Goal: Task Accomplishment & Management: Complete application form

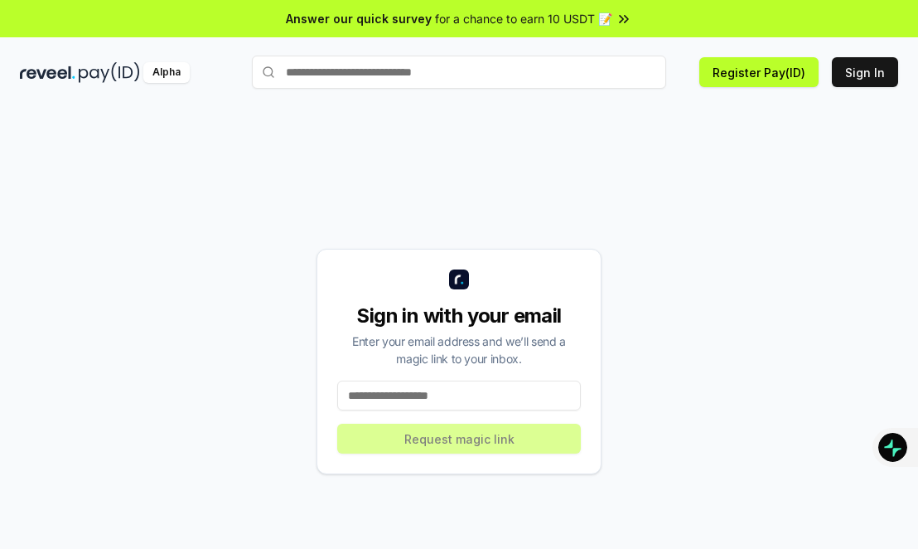
click at [427, 385] on input at bounding box center [459, 395] width 244 height 30
type input "**********"
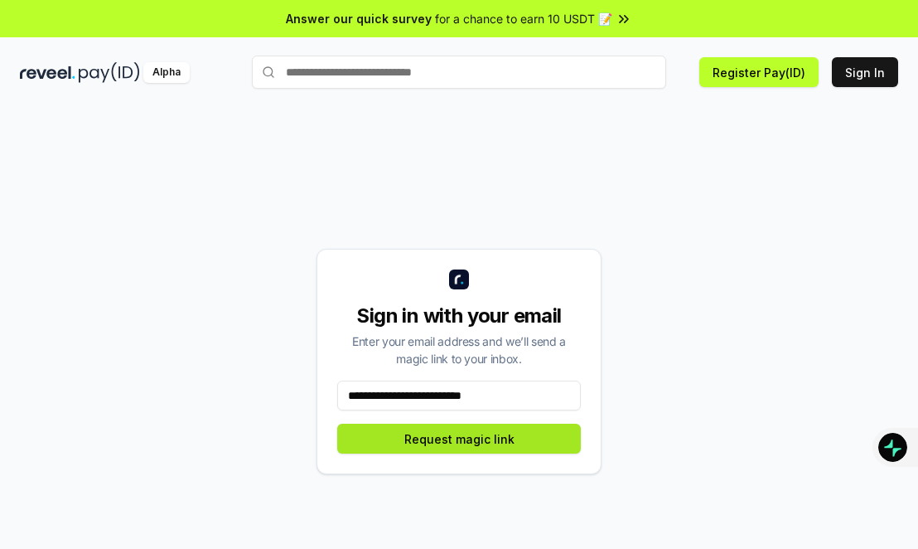
click at [481, 445] on button "Request magic link" at bounding box center [459, 438] width 244 height 30
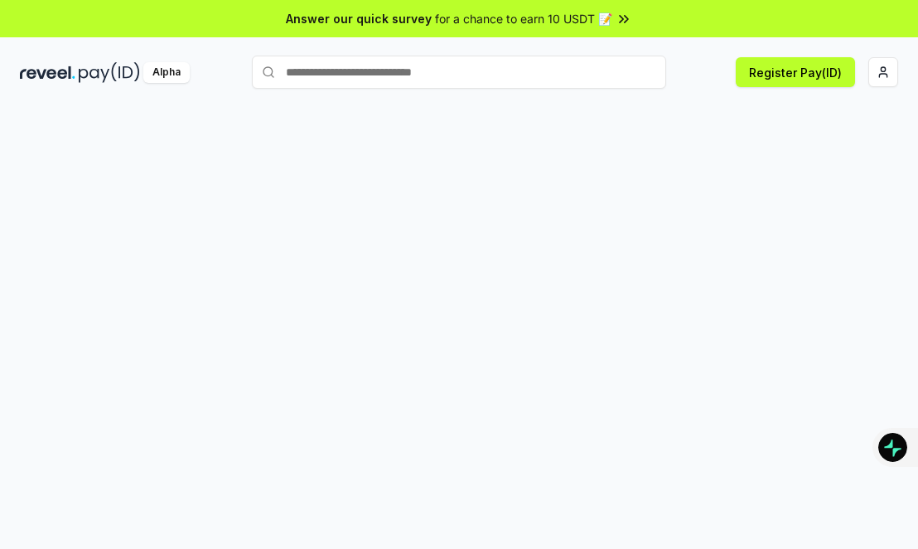
scroll to position [47, 0]
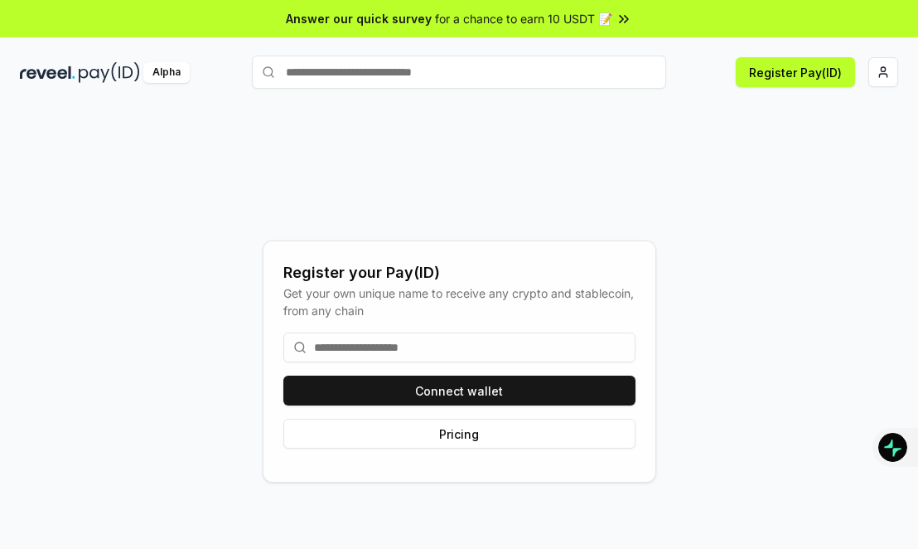
click at [358, 341] on input at bounding box center [459, 347] width 352 height 30
type input "*******"
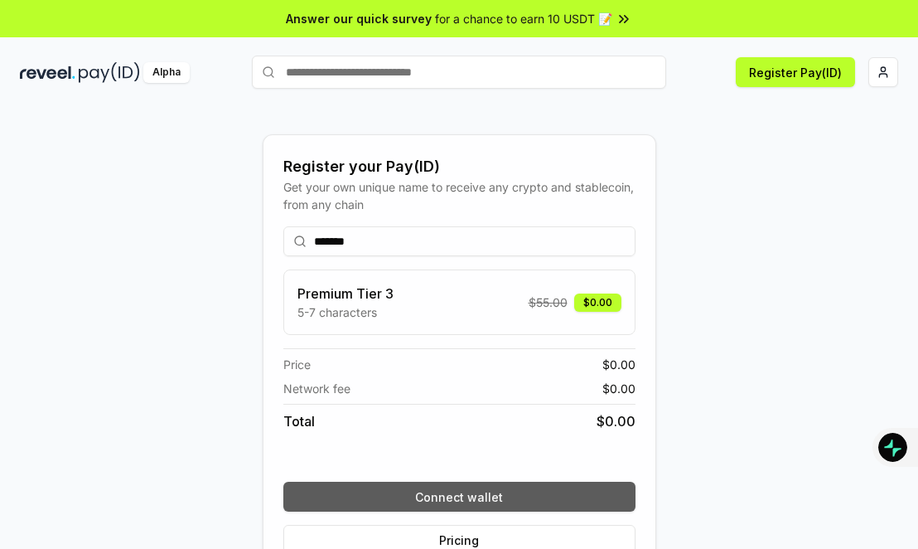
click at [490, 498] on button "Connect wallet" at bounding box center [459, 496] width 352 height 30
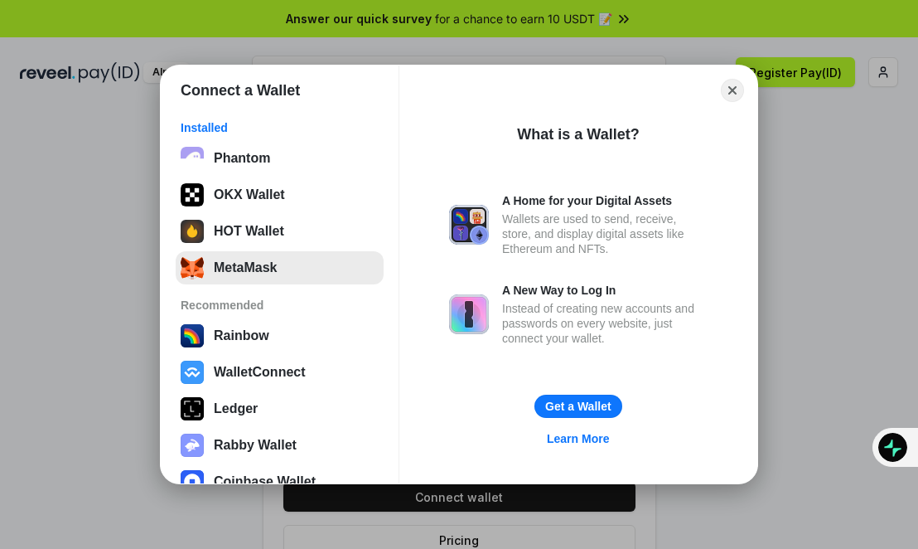
click at [276, 263] on button "MetaMask" at bounding box center [280, 267] width 208 height 33
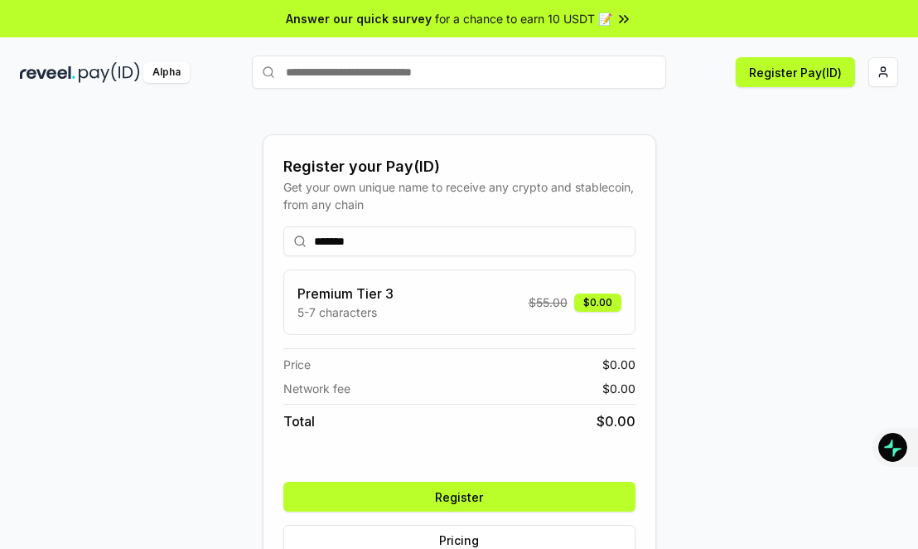
click at [477, 500] on button "Register" at bounding box center [459, 496] width 352 height 30
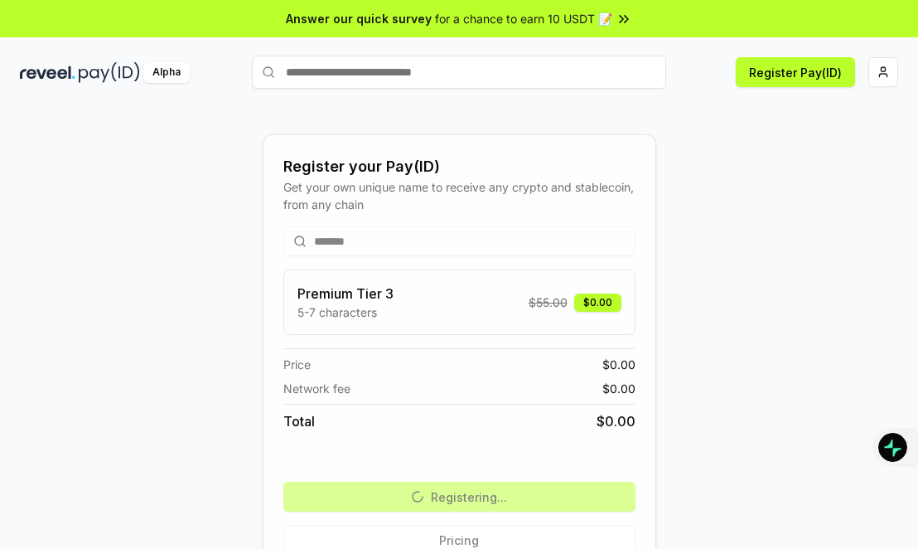
scroll to position [47, 0]
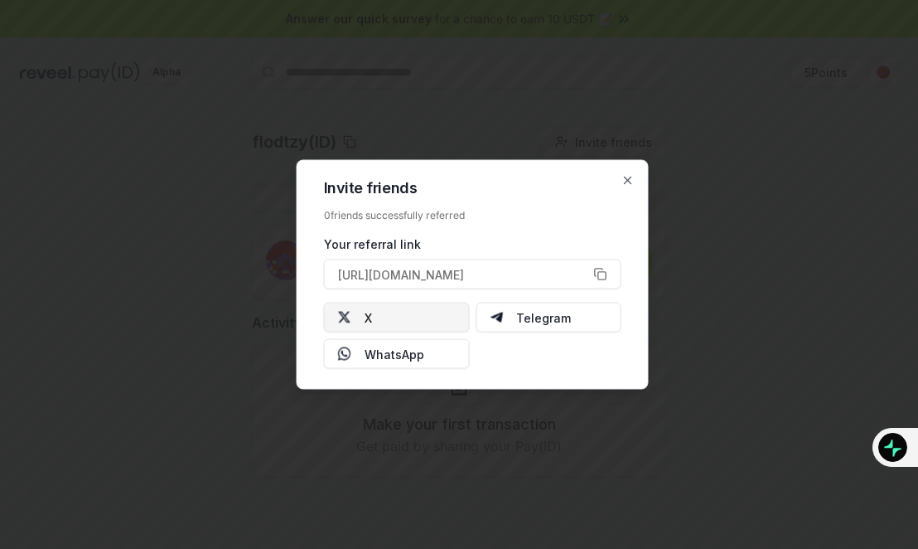
click at [413, 313] on button "X" at bounding box center [397, 317] width 146 height 30
click at [214, 379] on div at bounding box center [459, 274] width 918 height 549
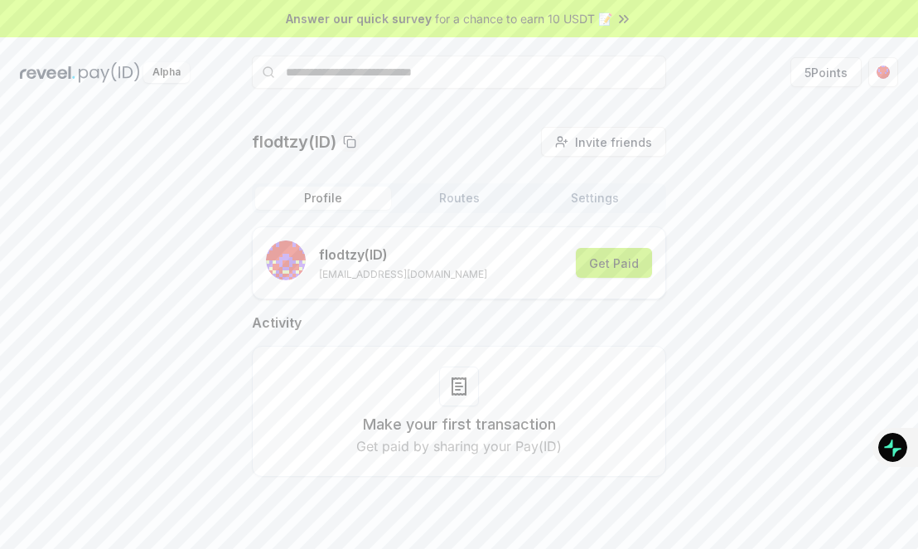
click at [598, 264] on button "Get Paid" at bounding box center [614, 263] width 76 height 30
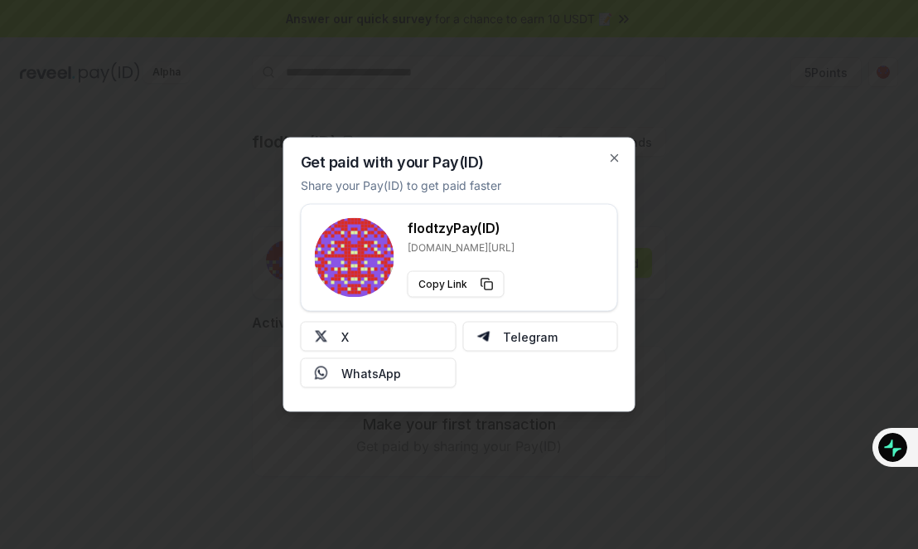
click at [624, 150] on div "Get paid with your Pay(ID) Share your Pay(ID) to get paid faster flodtzy Pay(ID…" at bounding box center [459, 275] width 352 height 274
click at [619, 152] on icon "button" at bounding box center [614, 158] width 13 height 13
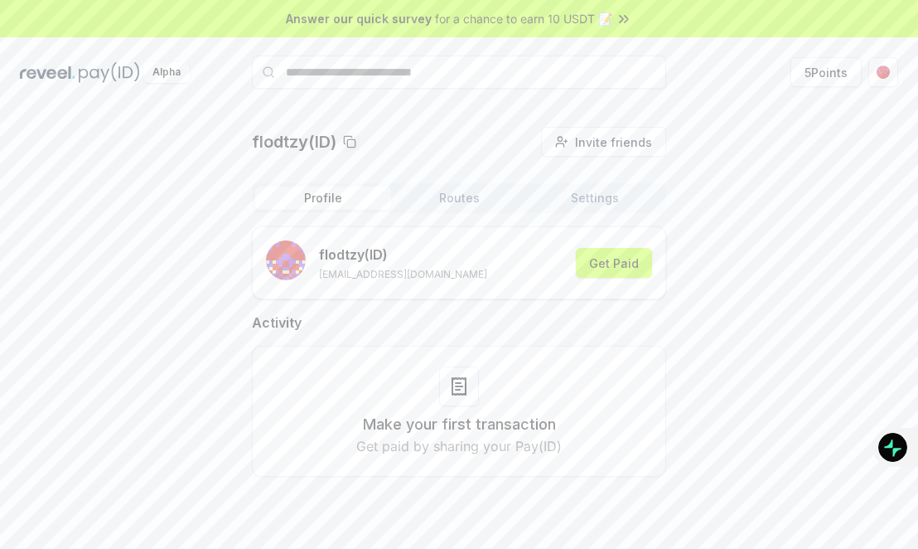
click at [447, 210] on div "Profile Routes Settings" at bounding box center [459, 198] width 414 height 30
click at [447, 194] on button "Routes" at bounding box center [459, 197] width 136 height 23
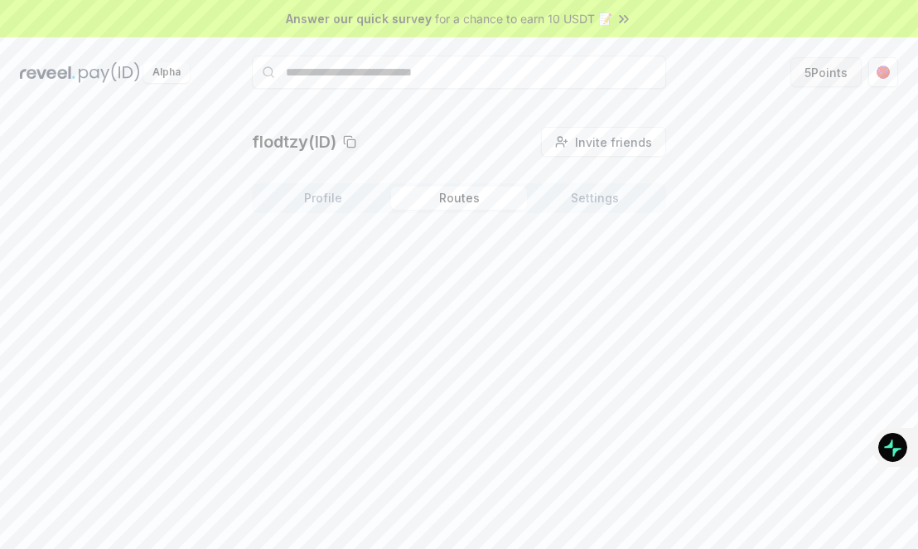
click at [861, 65] on button "5 Points" at bounding box center [825, 72] width 71 height 30
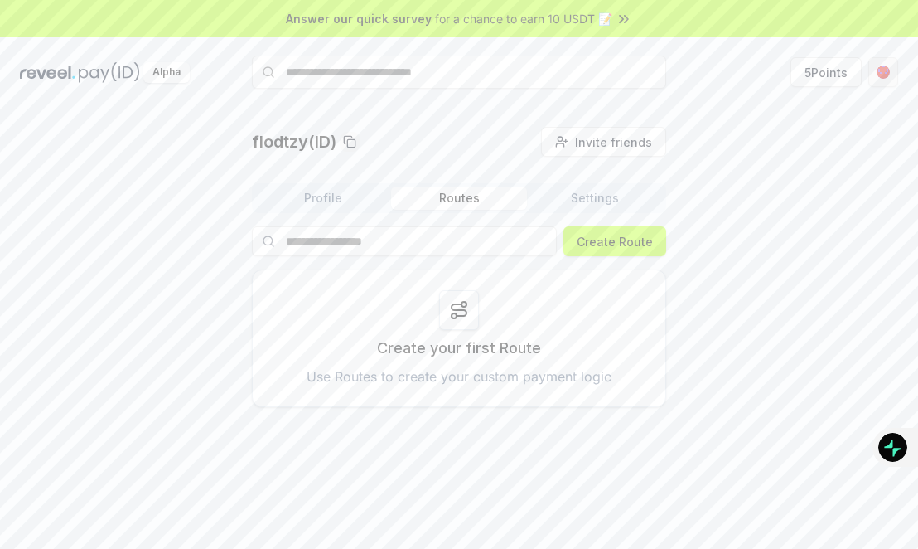
click at [872, 70] on html "Answer our quick survey for a chance to earn 10 USDT 📝 Alpha 5 Points flodtzy(I…" at bounding box center [459, 274] width 918 height 549
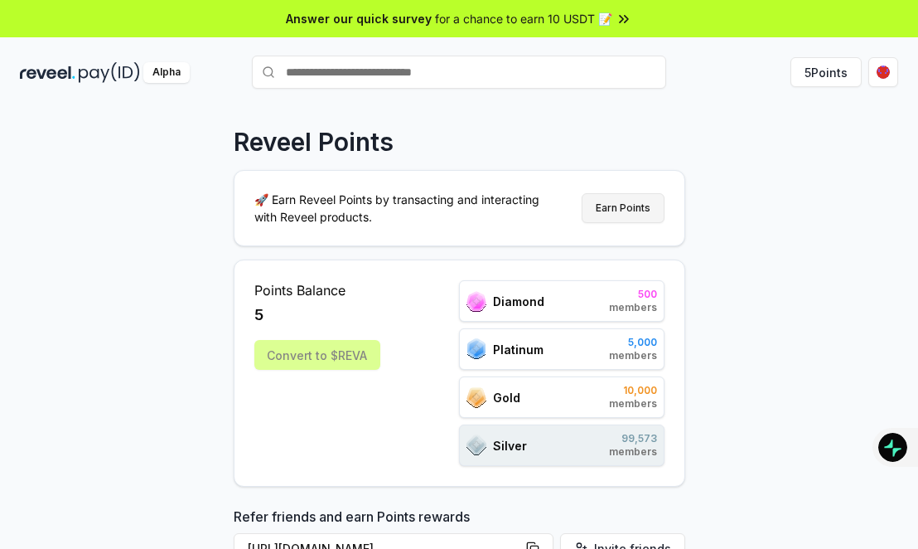
click at [623, 206] on button "Earn Points" at bounding box center [623, 208] width 83 height 30
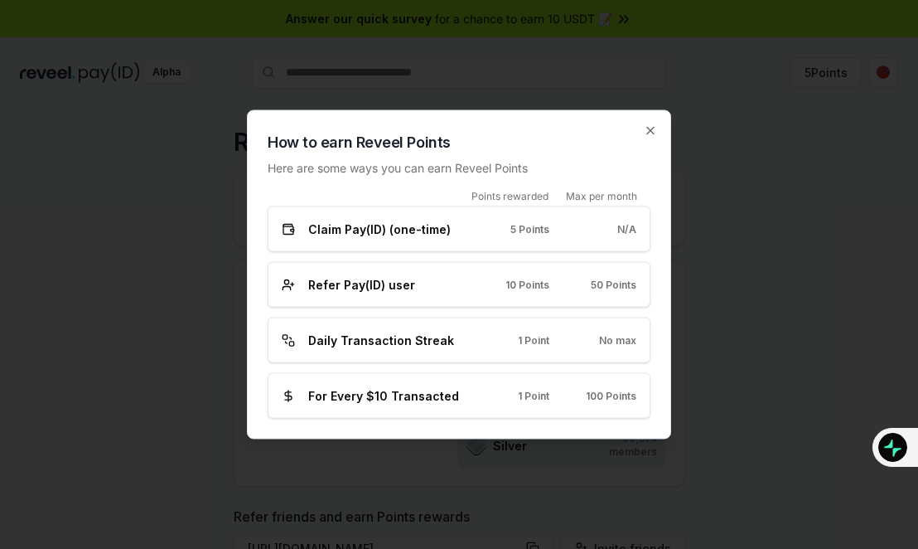
click at [563, 231] on div "Claim Pay(ID) (one-time) 5 Points N/A" at bounding box center [459, 228] width 355 height 17
click at [615, 231] on div "N/A" at bounding box center [606, 228] width 60 height 13
click at [510, 231] on span "5 Points" at bounding box center [529, 228] width 39 height 13
drag, startPoint x: 396, startPoint y: 343, endPoint x: 422, endPoint y: 344, distance: 25.7
click at [397, 344] on span "Daily Transaction Streak" at bounding box center [381, 339] width 146 height 17
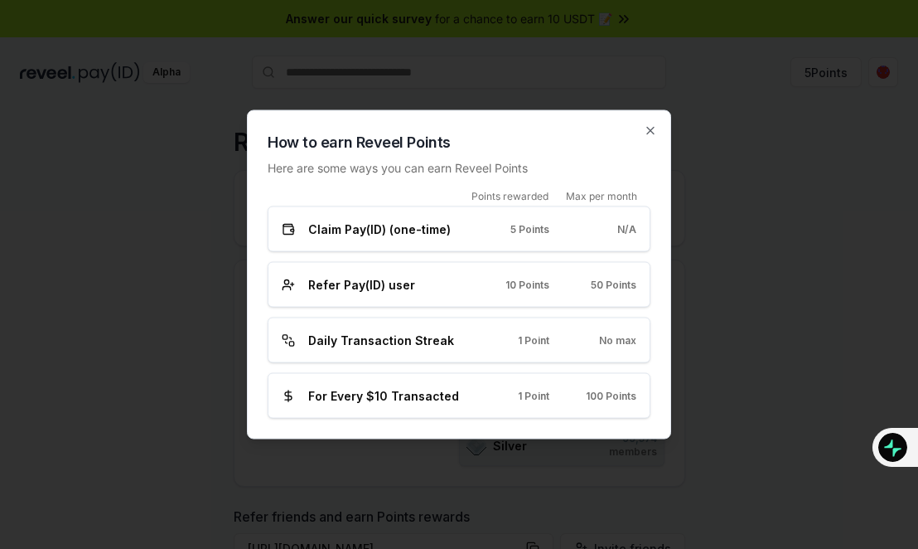
drag, startPoint x: 524, startPoint y: 346, endPoint x: 543, endPoint y: 346, distance: 18.2
click at [543, 346] on span "1 Point" at bounding box center [533, 339] width 31 height 13
drag, startPoint x: 543, startPoint y: 346, endPoint x: 602, endPoint y: 345, distance: 58.8
click at [602, 345] on span "No max" at bounding box center [617, 339] width 37 height 13
click at [621, 347] on div "Daily Transaction Streak 1 Point No max" at bounding box center [459, 339] width 355 height 17
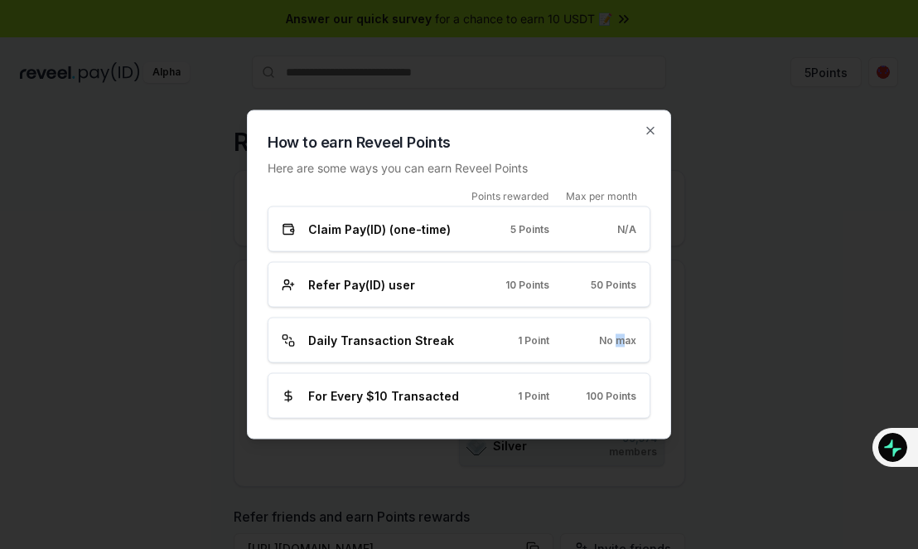
click at [622, 348] on div "Daily Transaction Streak 1 Point No max" at bounding box center [459, 339] width 355 height 17
click at [513, 390] on div "1 Point" at bounding box center [519, 395] width 60 height 13
click at [645, 123] on div "How to earn Reveel Points Here are some ways you can earn Reveel Points Points …" at bounding box center [459, 274] width 424 height 329
click at [650, 125] on icon "button" at bounding box center [650, 130] width 13 height 13
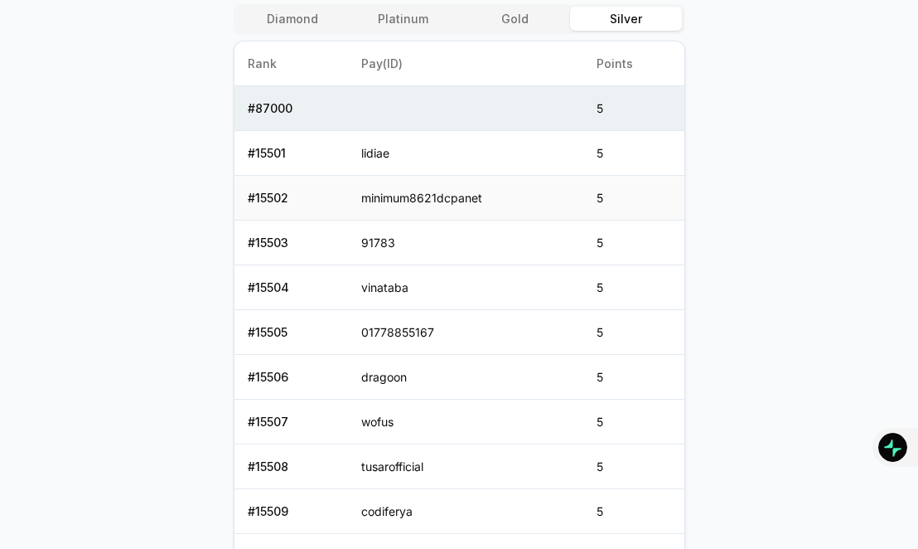
scroll to position [580, 0]
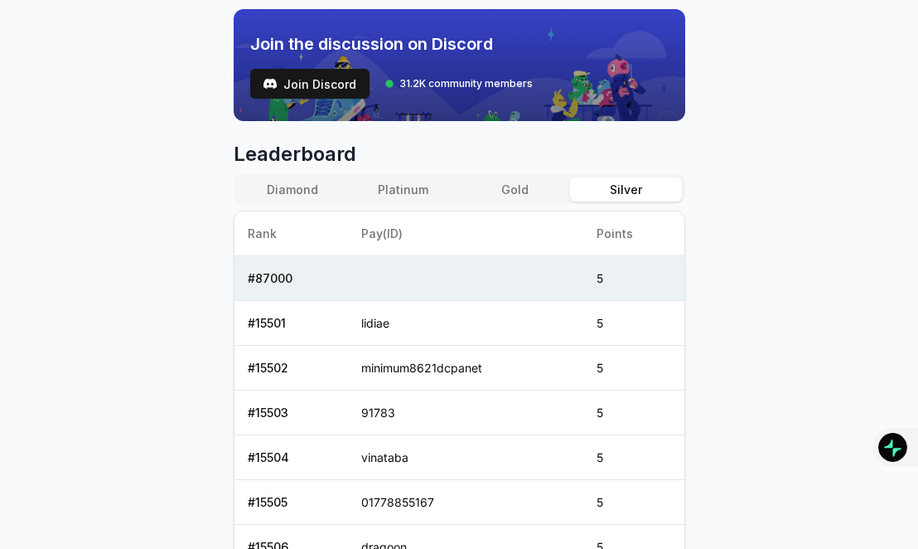
click at [370, 293] on td at bounding box center [465, 278] width 235 height 45
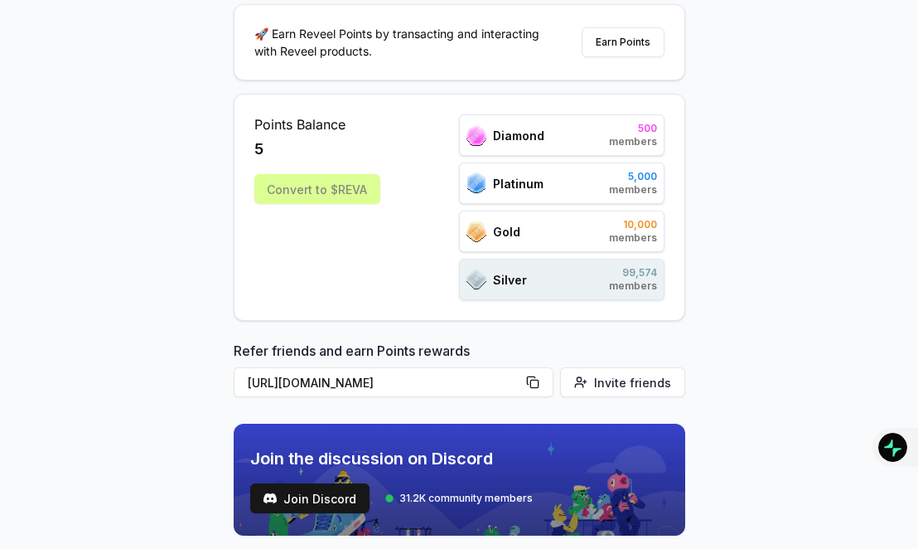
scroll to position [0, 0]
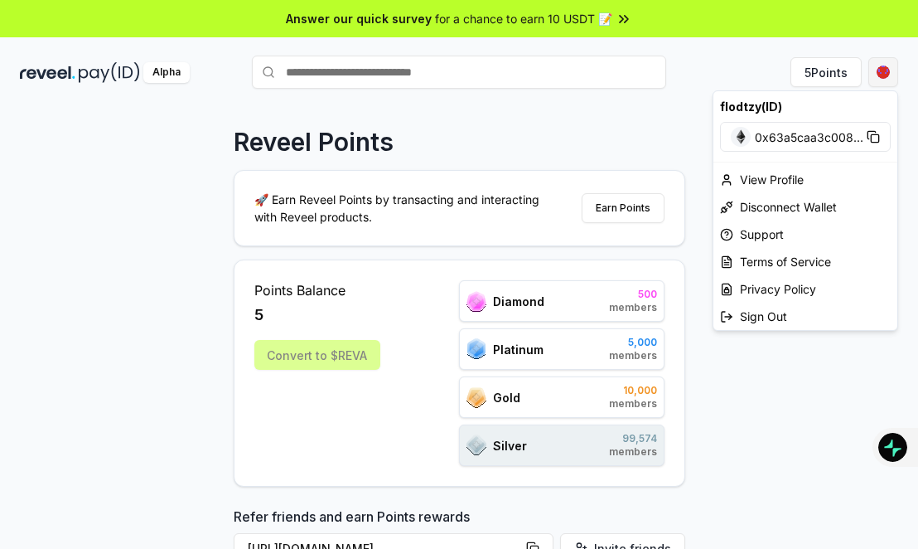
click at [882, 83] on html "Answer our quick survey for a chance to earn 10 USDT 📝 Alpha 5 Points Reveel Po…" at bounding box center [459, 274] width 918 height 549
click at [769, 102] on div "flodtzy(ID)" at bounding box center [805, 106] width 184 height 31
click at [772, 104] on div "flodtzy(ID)" at bounding box center [805, 106] width 184 height 31
click at [737, 108] on div "flodtzy(ID)" at bounding box center [805, 106] width 184 height 31
click at [796, 174] on div "View Profile" at bounding box center [805, 179] width 184 height 27
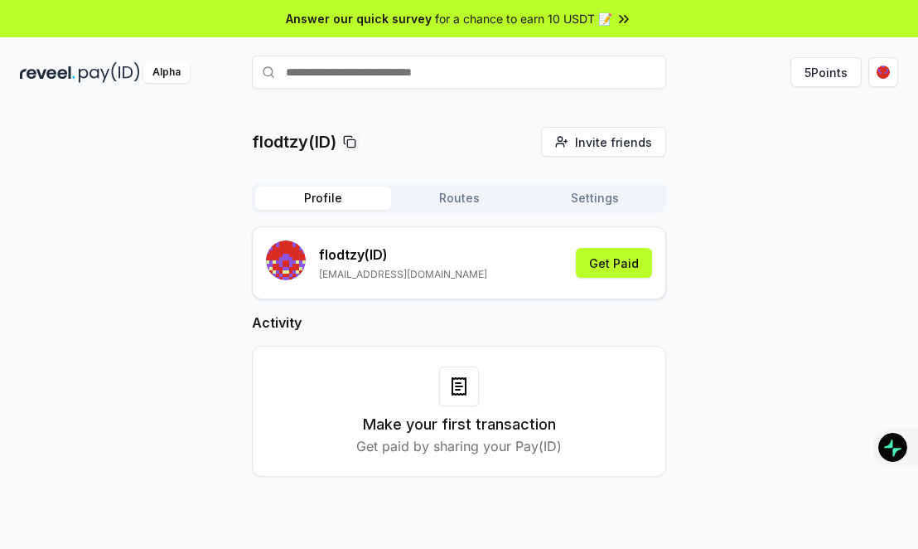
click at [254, 403] on div "Make your first transaction Get paid by sharing your Pay(ID)" at bounding box center [459, 411] width 414 height 131
click at [453, 204] on button "Routes" at bounding box center [459, 197] width 136 height 23
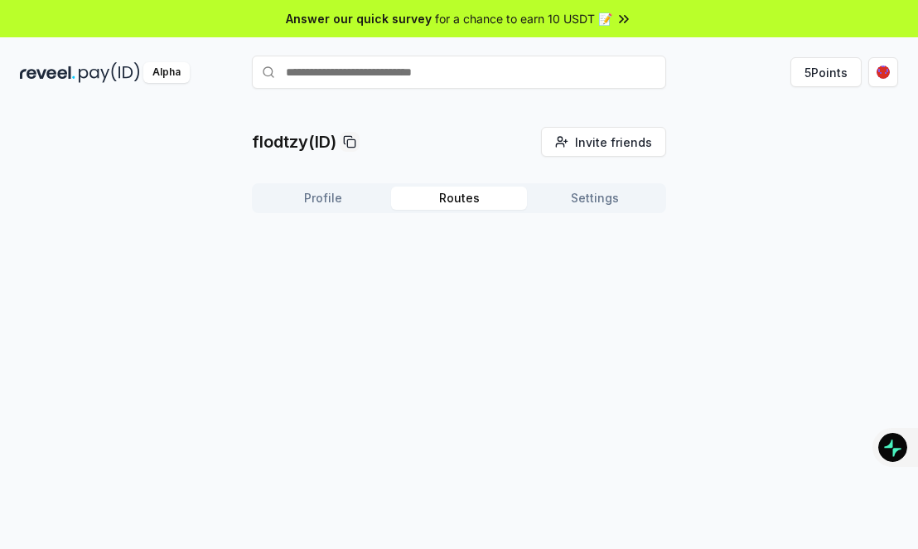
click at [584, 201] on button "Settings" at bounding box center [595, 197] width 136 height 23
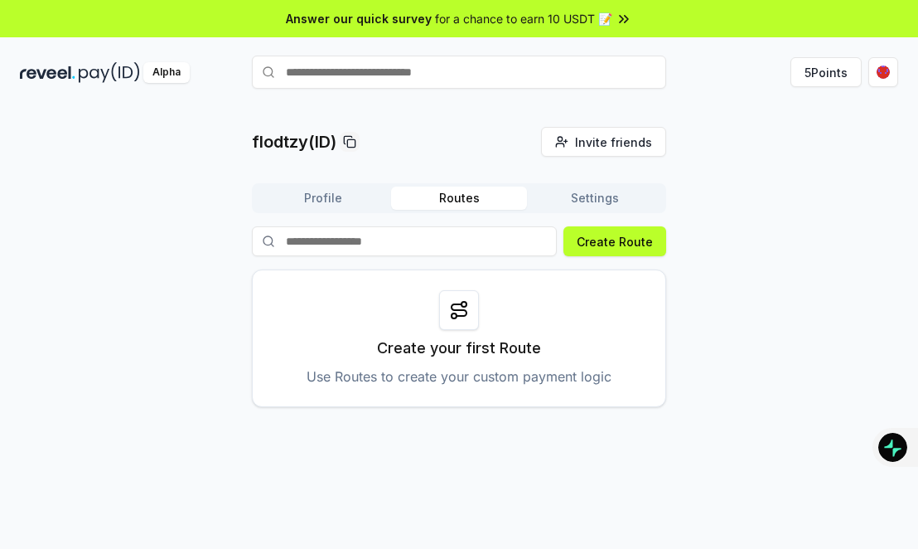
click at [493, 202] on button "Routes" at bounding box center [459, 197] width 136 height 23
